Goal: Task Accomplishment & Management: Manage account settings

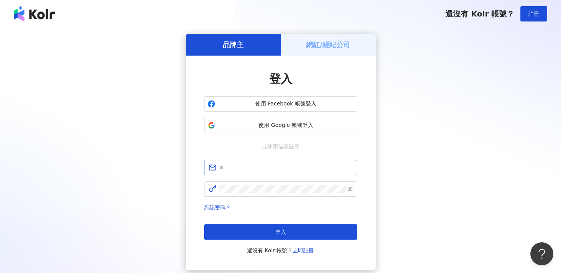
type input "**********"
click button "登入" at bounding box center [280, 231] width 153 height 15
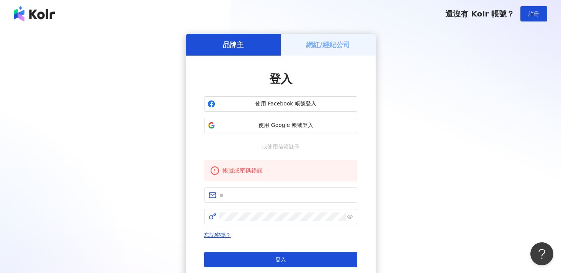
scroll to position [82, 0]
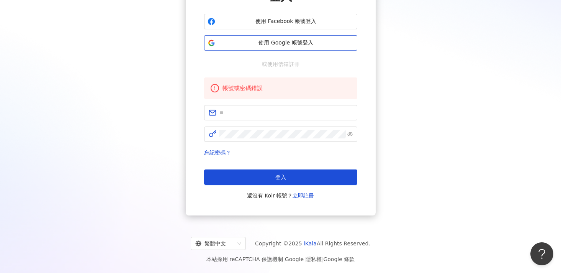
click at [328, 38] on button "使用 Google 帳號登入" at bounding box center [280, 42] width 153 height 15
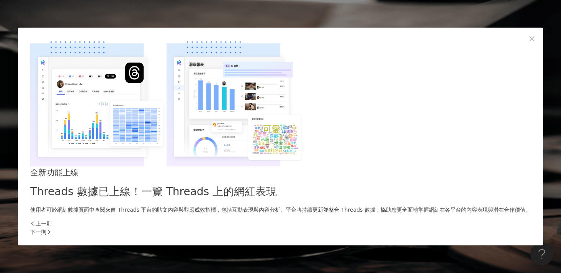
click at [410, 228] on div "下一則" at bounding box center [280, 232] width 500 height 8
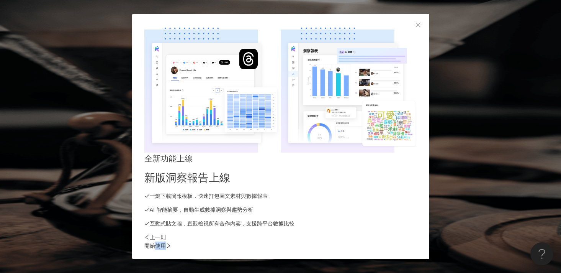
click at [410, 241] on div "開始使用" at bounding box center [280, 245] width 273 height 8
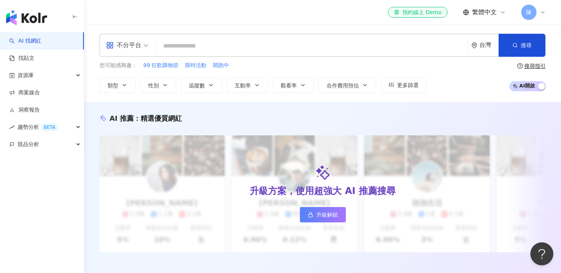
click at [544, 12] on icon at bounding box center [542, 12] width 3 height 2
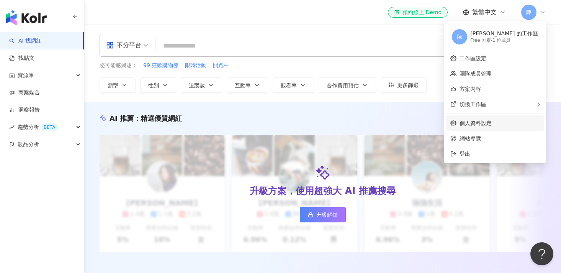
click at [492, 126] on link "個人資料設定" at bounding box center [476, 123] width 32 height 6
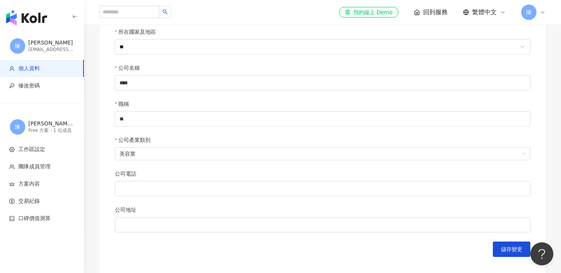
scroll to position [279, 0]
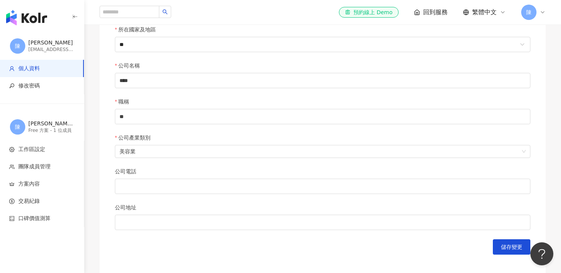
click at [271, 157] on span "美容業" at bounding box center [323, 151] width 406 height 12
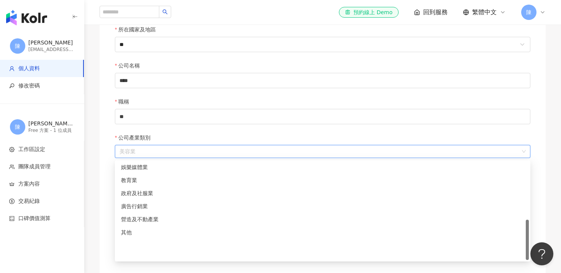
scroll to position [141, 0]
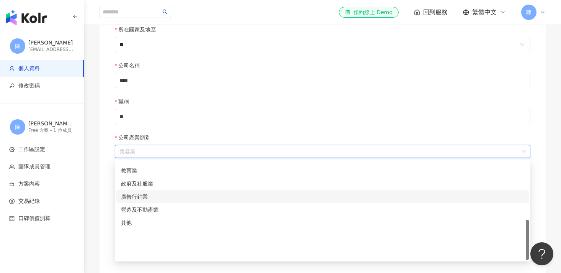
click at [230, 194] on div "廣告行銷業" at bounding box center [322, 196] width 403 height 8
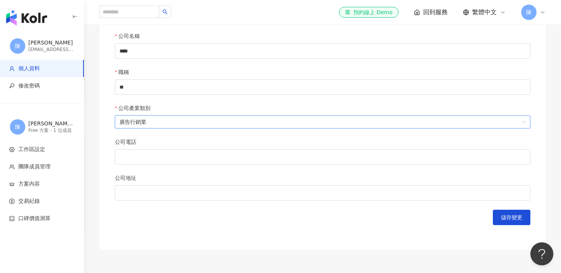
scroll to position [309, 0]
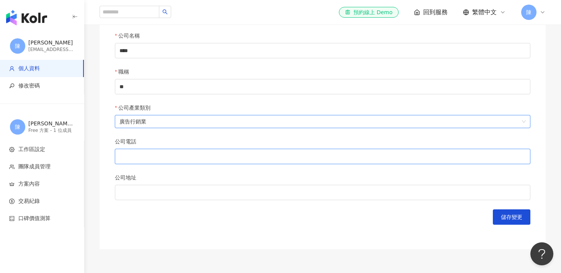
click at [250, 151] on input "公司電話" at bounding box center [323, 156] width 416 height 15
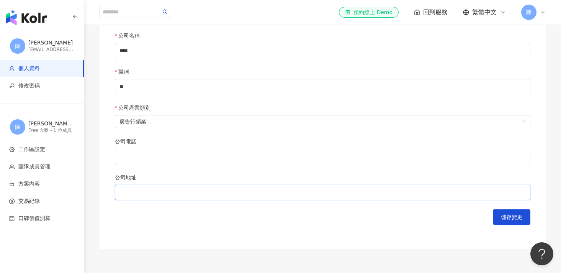
click at [210, 193] on input "公司地址" at bounding box center [323, 192] width 416 height 15
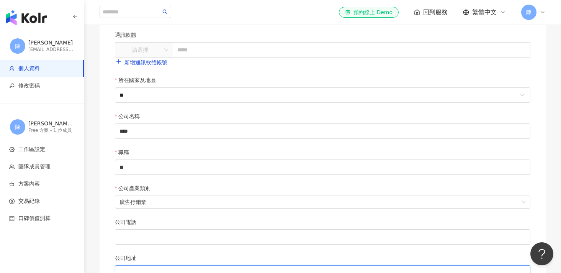
scroll to position [227, 0]
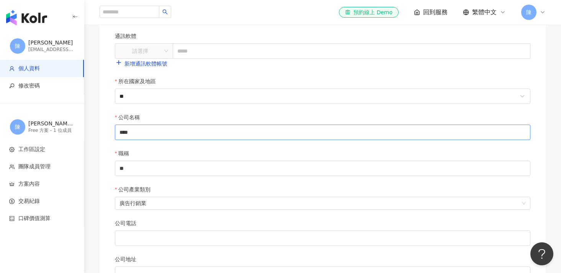
click at [372, 129] on input "****" at bounding box center [323, 132] width 416 height 15
type input "********"
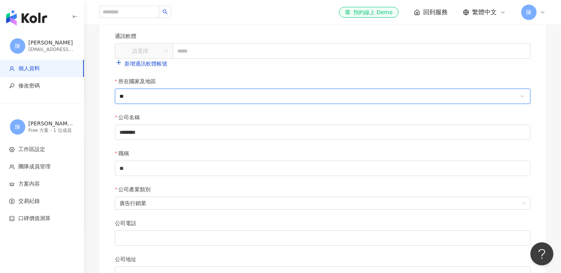
click at [317, 101] on input "**" at bounding box center [319, 96] width 398 height 15
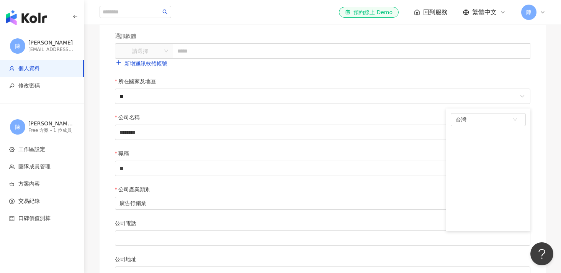
click at [303, 80] on div "所在國家及地區" at bounding box center [323, 82] width 416 height 11
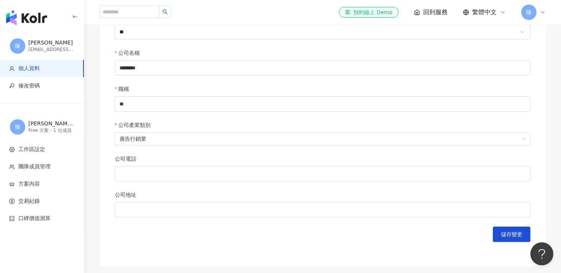
scroll to position [371, 0]
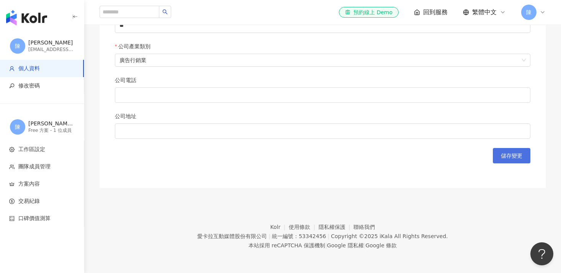
click at [511, 160] on button "儲存變更" at bounding box center [512, 155] width 38 height 15
click at [48, 206] on li "交易紀錄" at bounding box center [42, 200] width 84 height 17
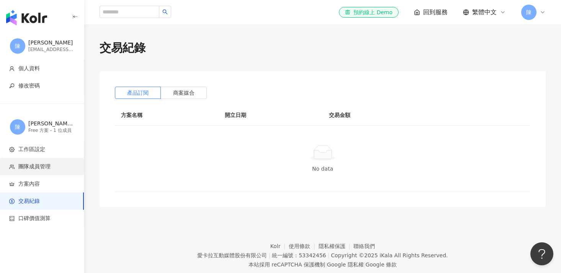
click at [52, 158] on li "團隊成員管理" at bounding box center [42, 166] width 84 height 17
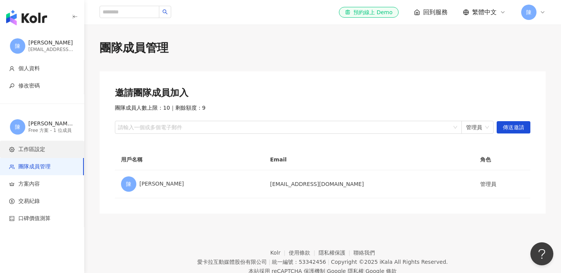
click at [56, 154] on li "工作區設定" at bounding box center [42, 149] width 84 height 17
